Goal: Task Accomplishment & Management: Use online tool/utility

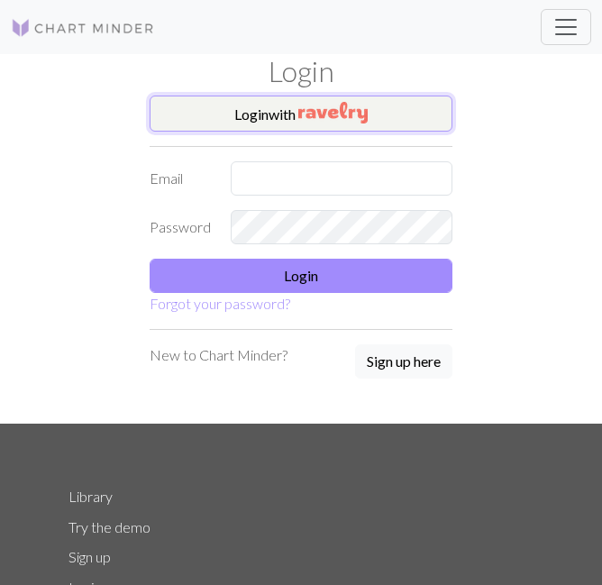
click at [306, 120] on img "button" at bounding box center [332, 113] width 69 height 22
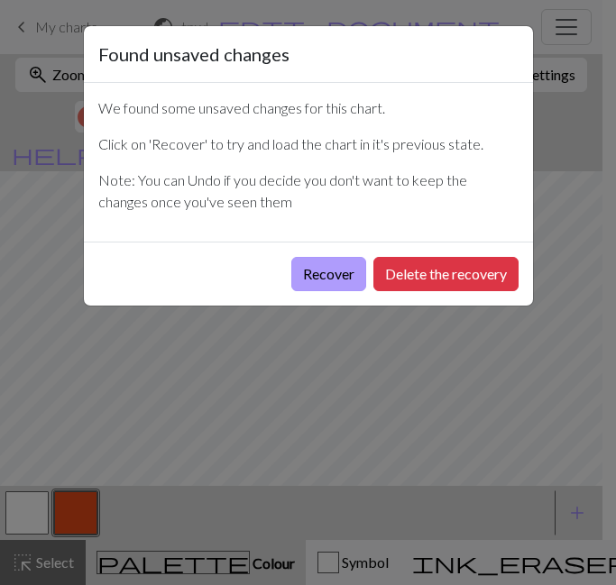
click at [302, 279] on button "Recover" at bounding box center [328, 274] width 75 height 34
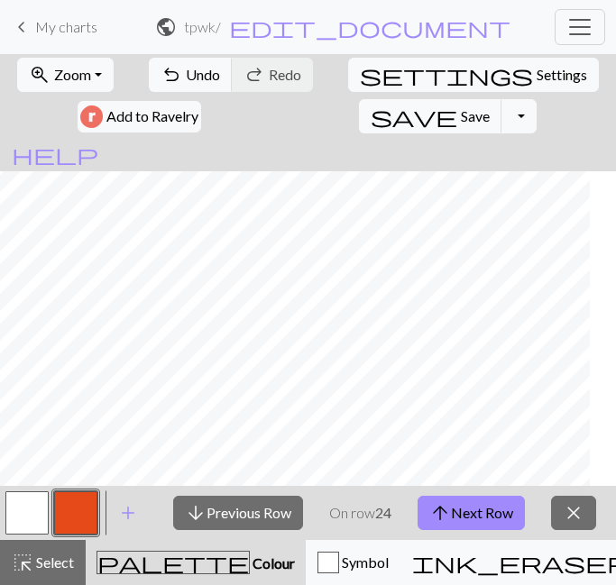
scroll to position [1118, 1282]
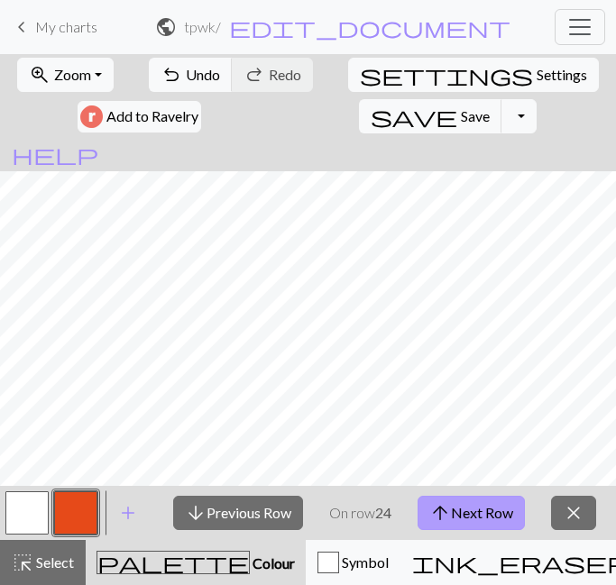
click at [470, 517] on button "arrow_upward Next Row" at bounding box center [470, 513] width 107 height 34
click at [358, 505] on p "On row 25" at bounding box center [360, 513] width 62 height 22
click at [449, 516] on span "arrow_upward" at bounding box center [440, 512] width 22 height 25
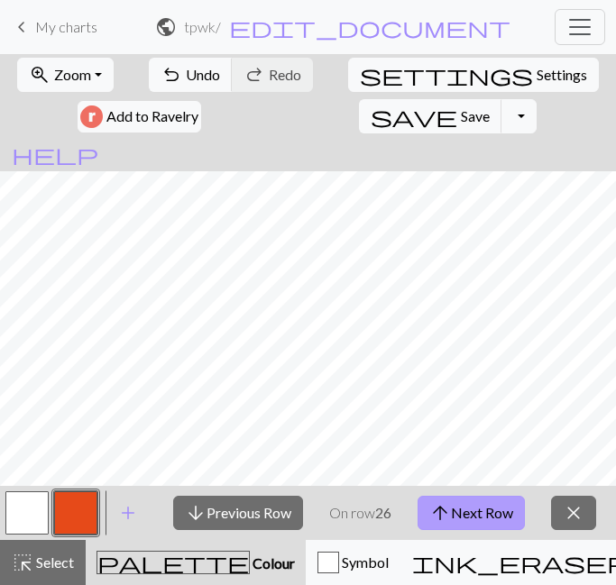
click at [449, 511] on span "arrow_upward" at bounding box center [440, 512] width 22 height 25
click at [442, 518] on span "arrow_upward" at bounding box center [440, 512] width 22 height 25
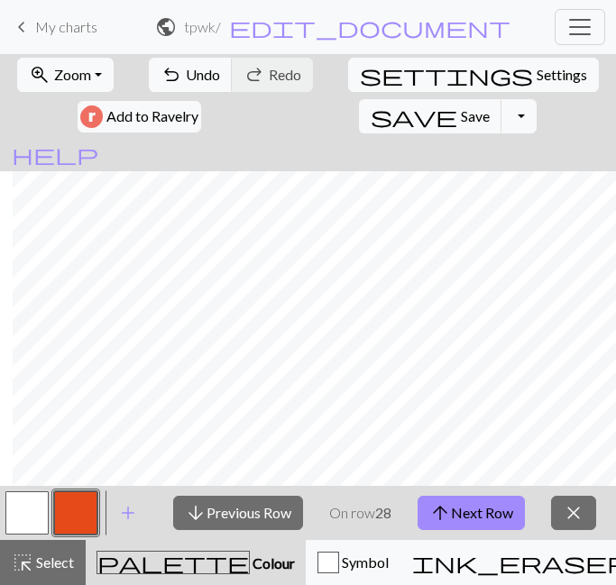
scroll to position [1033, 565]
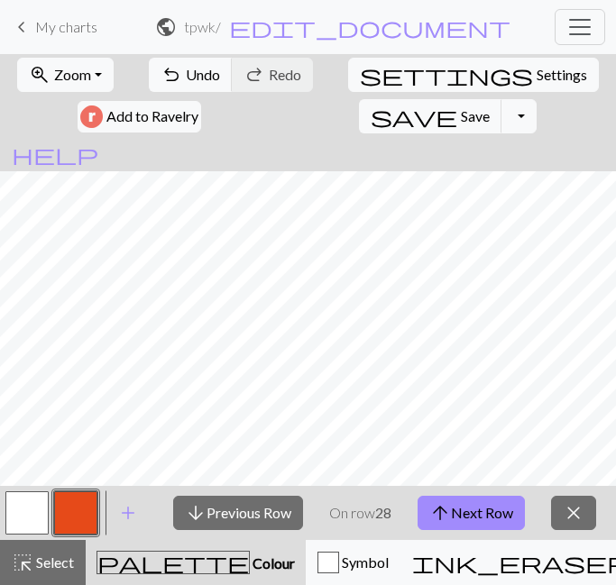
click at [387, 514] on strong "28" at bounding box center [383, 512] width 16 height 17
click at [371, 498] on div "arrow_downward Previous Row On row 28 arrow_upward Next Row close" at bounding box center [384, 513] width 462 height 54
click at [377, 517] on strong "28" at bounding box center [383, 512] width 16 height 17
click at [441, 514] on span "arrow_upward" at bounding box center [440, 512] width 22 height 25
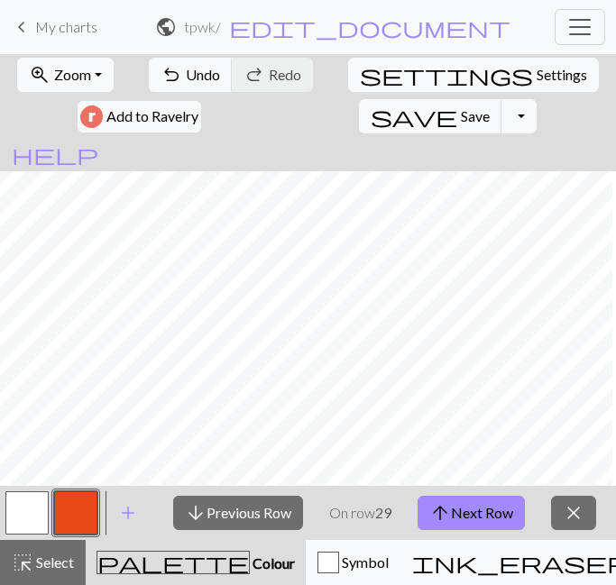
scroll to position [1033, 914]
click at [367, 516] on p "On row 29" at bounding box center [360, 513] width 62 height 22
click at [343, 508] on p "On row 29" at bounding box center [360, 513] width 62 height 22
click at [394, 504] on div "arrow_downward Previous Row On row 29 arrow_upward Next Row close" at bounding box center [384, 513] width 462 height 54
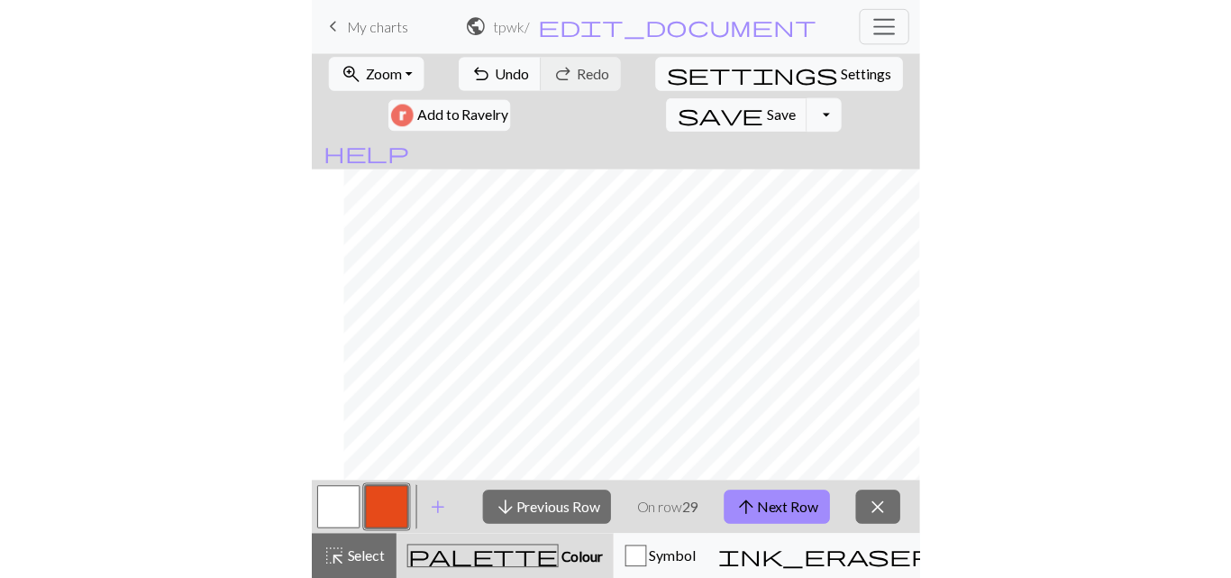
scroll to position [1033, 159]
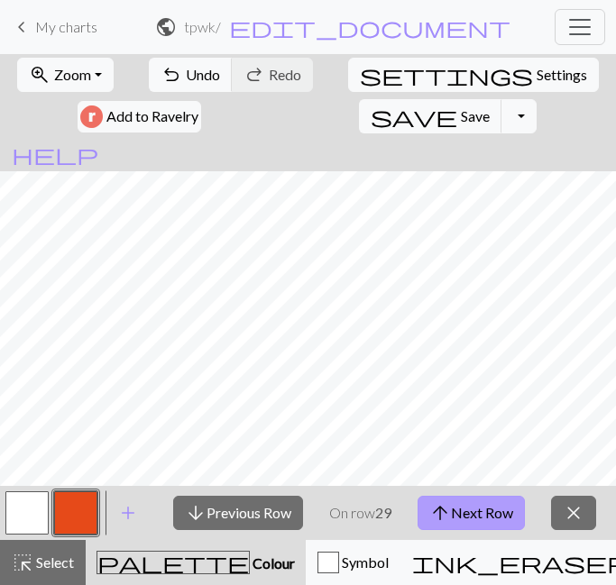
click at [443, 515] on span "arrow_upward" at bounding box center [440, 512] width 22 height 25
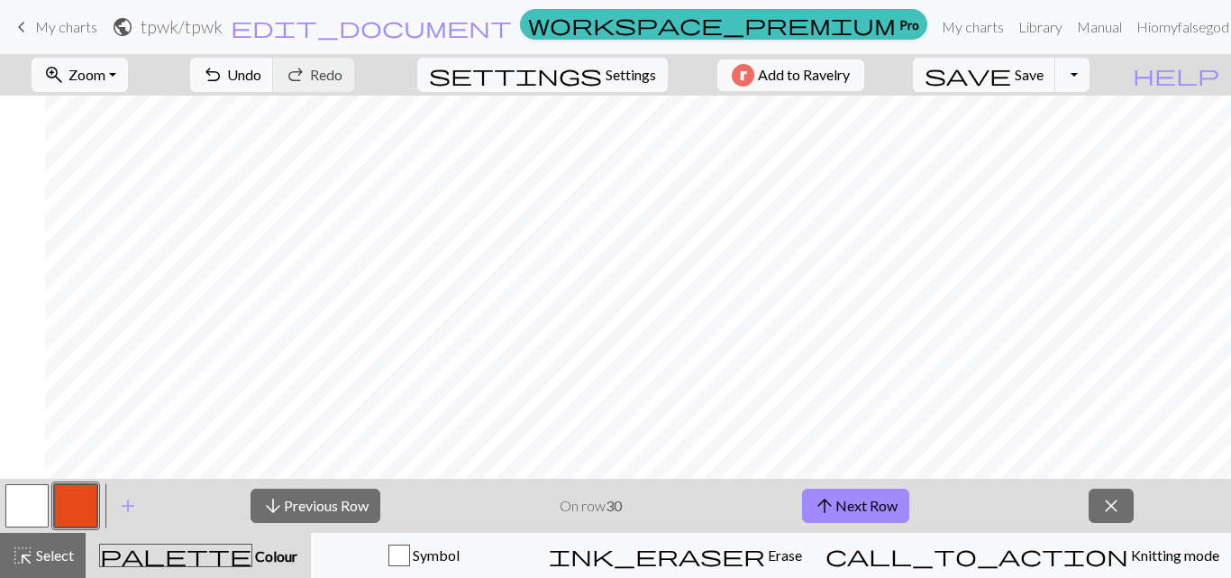
scroll to position [1033, 736]
